Goal: Task Accomplishment & Management: Use online tool/utility

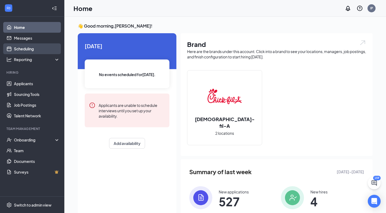
click at [47, 49] on link "Scheduling" at bounding box center [37, 48] width 46 height 11
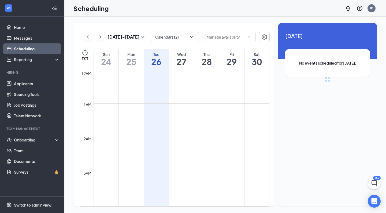
scroll to position [264, 0]
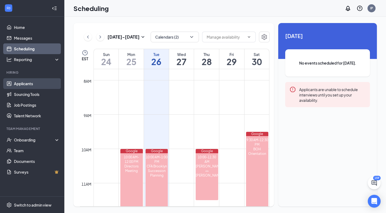
click at [33, 88] on link "Applicants" at bounding box center [37, 83] width 46 height 11
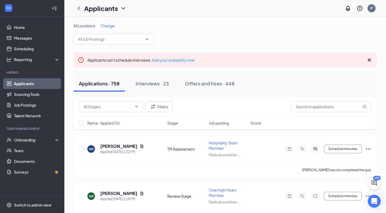
click at [154, 96] on div "Applications · 758 Interviews · 23 Offers and hires · 448" at bounding box center [224, 83] width 303 height 27
click at [162, 85] on div "Interviews · 23" at bounding box center [152, 83] width 33 height 7
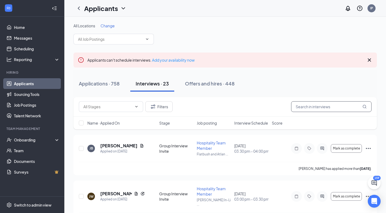
click at [317, 111] on input "text" at bounding box center [331, 106] width 80 height 11
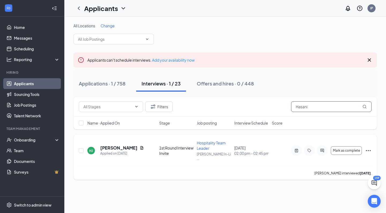
type input "Hasani"
click at [120, 142] on div "HJ [PERSON_NAME] Applied on [DATE] 1st Round Interview Invite Hospitality Team …" at bounding box center [225, 153] width 293 height 26
click at [118, 145] on h5 "[PERSON_NAME]" at bounding box center [118, 148] width 37 height 6
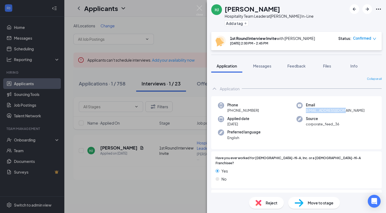
drag, startPoint x: 306, startPoint y: 112, endPoint x: 353, endPoint y: 111, distance: 46.9
click at [353, 111] on div "Email [EMAIL_ADDRESS][DOMAIN_NAME]" at bounding box center [336, 107] width 79 height 11
copy span "[EMAIL_ADDRESS][DOMAIN_NAME]"
click at [254, 0] on div "HJ [PERSON_NAME] Hospitality Team Leader at [PERSON_NAME] In-Line Add a tag" at bounding box center [296, 16] width 179 height 32
